Goal: Navigation & Orientation: Find specific page/section

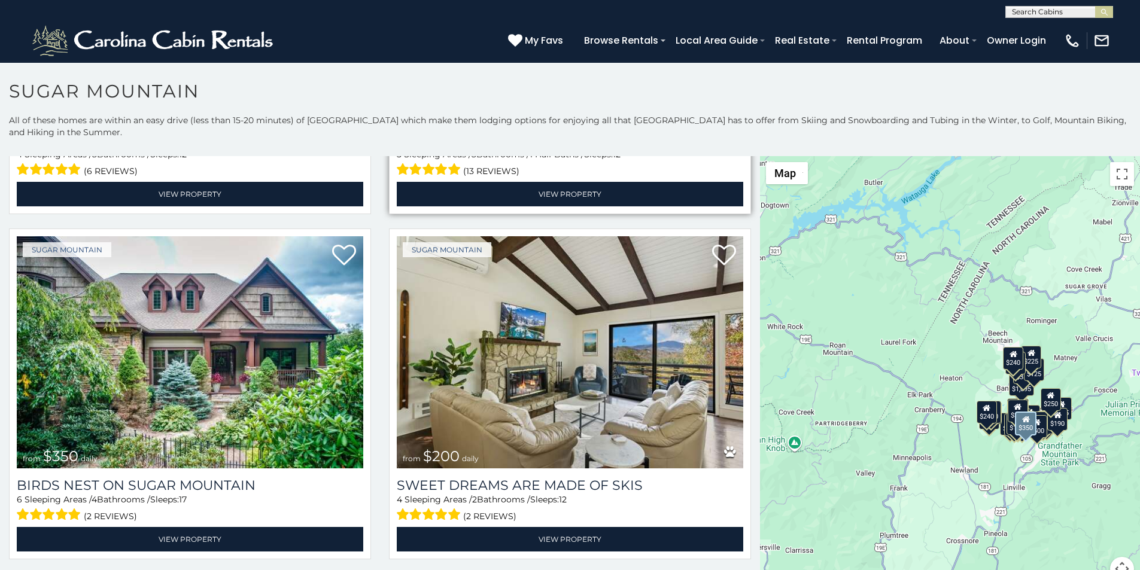
scroll to position [424, 0]
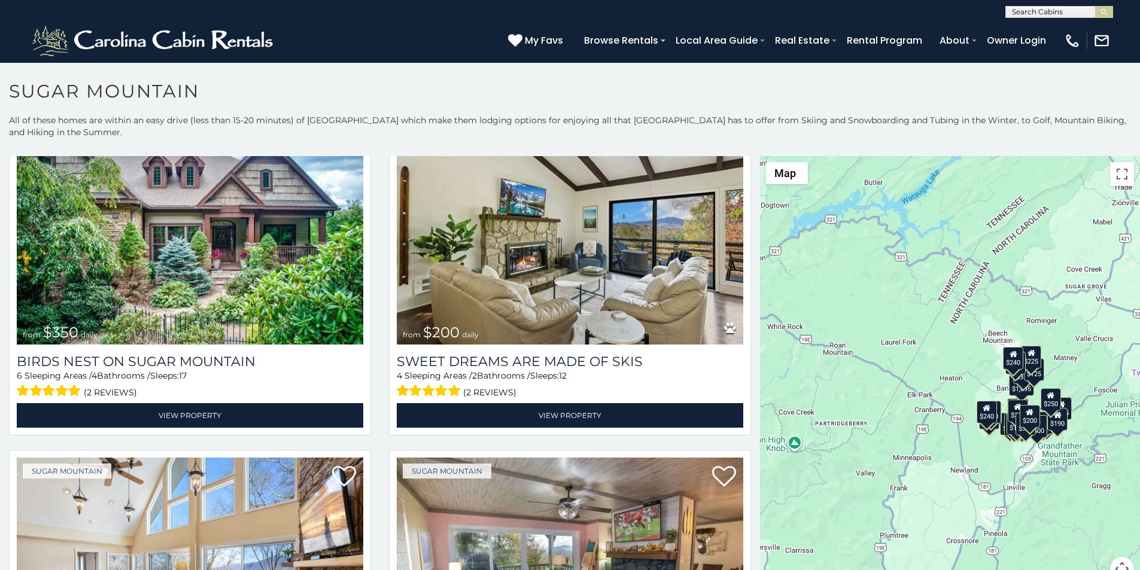
click at [426, 43] on div "(828) 295-6000 My Favs Browse Rentals Local Area Guide Activities & Attractions…" at bounding box center [570, 40] width 1140 height 45
click at [426, 117] on p "All of these homes are within an easy drive (less than 15-20 minutes) of Sugar …" at bounding box center [570, 132] width 1140 height 36
click at [523, 34] on icon at bounding box center [515, 40] width 14 height 14
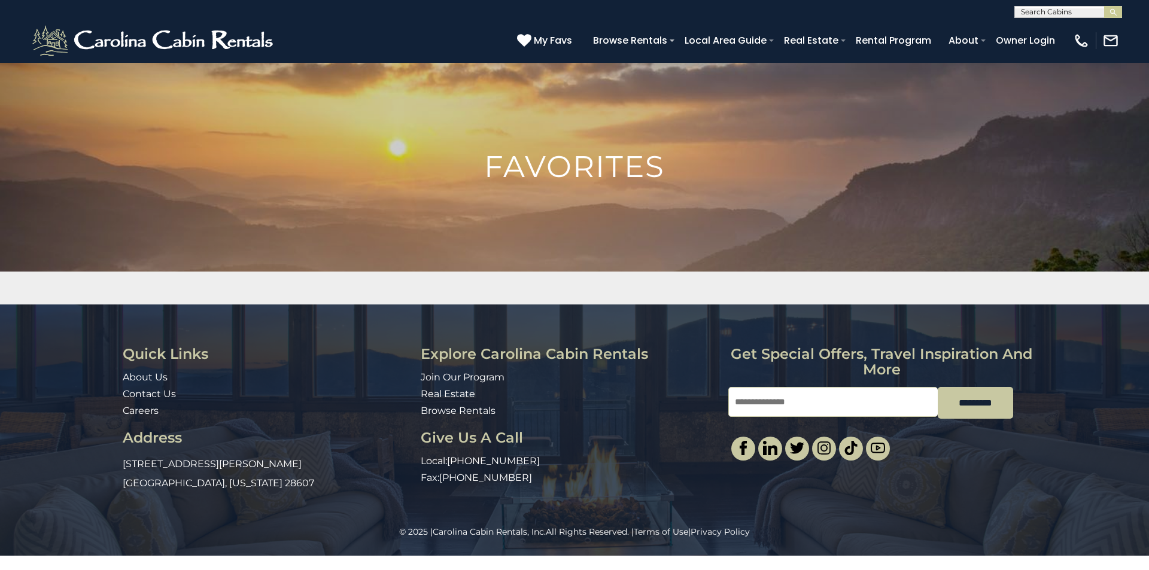
click at [1149, 334] on div "Quick Links About Us Contact Us Careers Address [STREET_ADDRESS][PERSON_NAME][U…" at bounding box center [574, 415] width 1149 height 221
